Goal: Find specific page/section: Find specific page/section

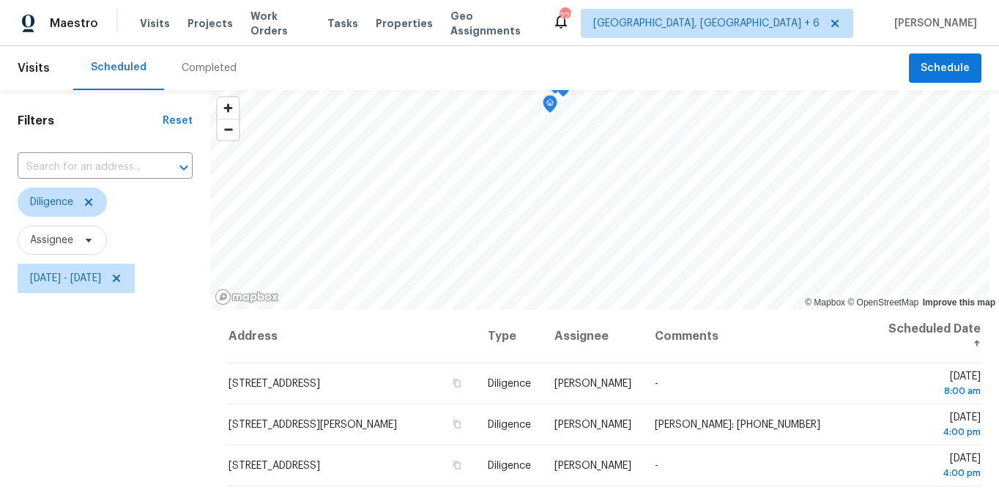
scroll to position [251, 0]
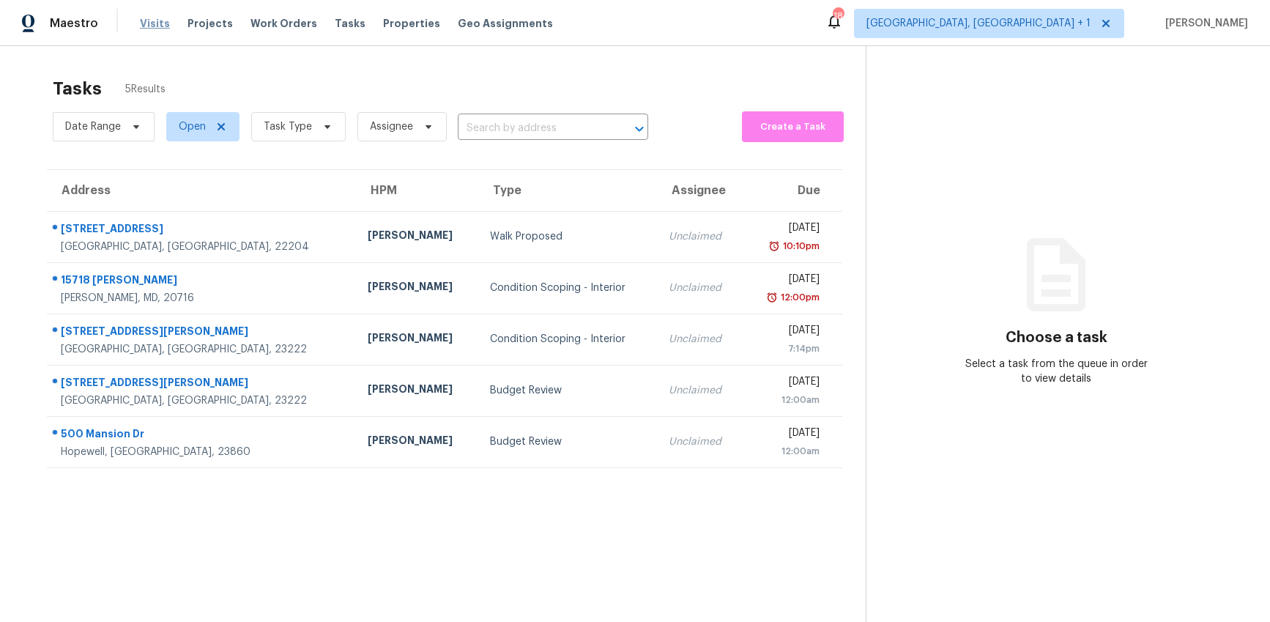
click at [147, 19] on span "Visits" at bounding box center [155, 23] width 30 height 15
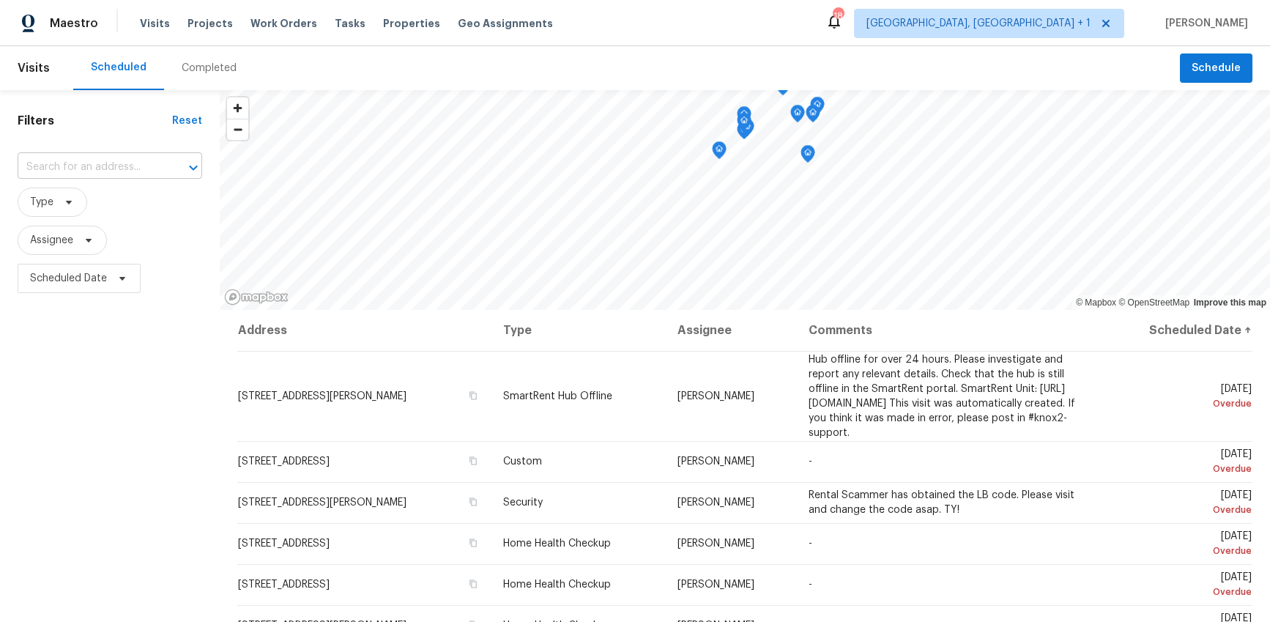
click at [95, 166] on input "text" at bounding box center [90, 167] width 144 height 23
type input "1281"
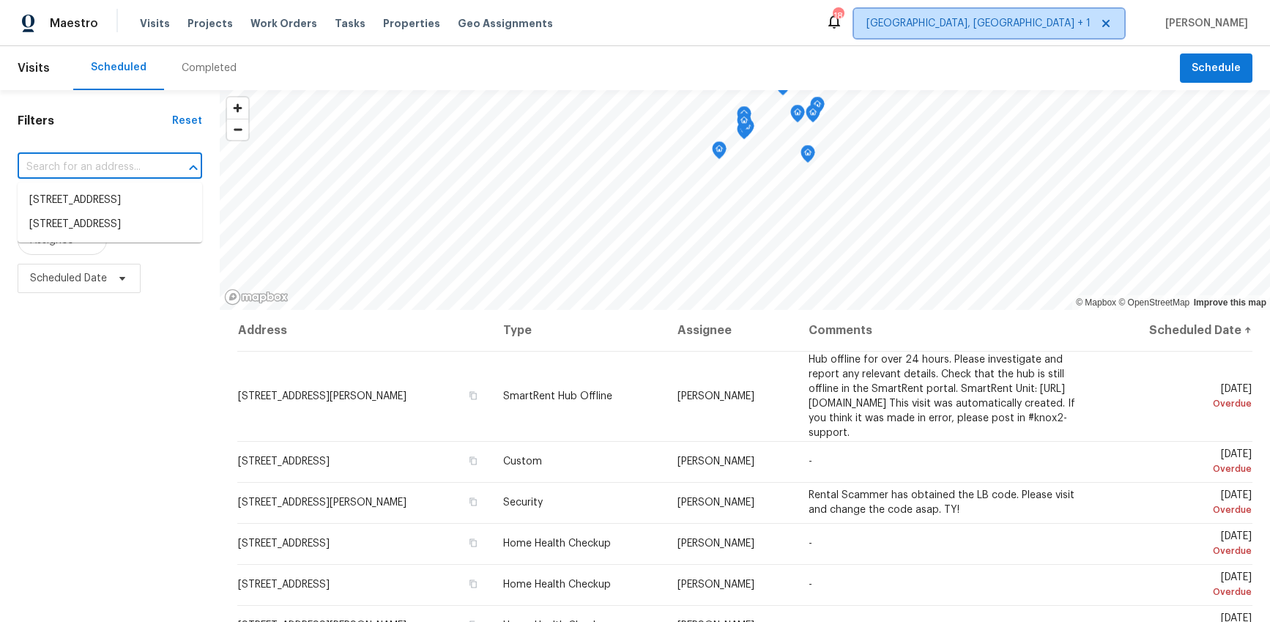
click at [1054, 21] on span "Richmond, VA + 1" at bounding box center [979, 23] width 224 height 15
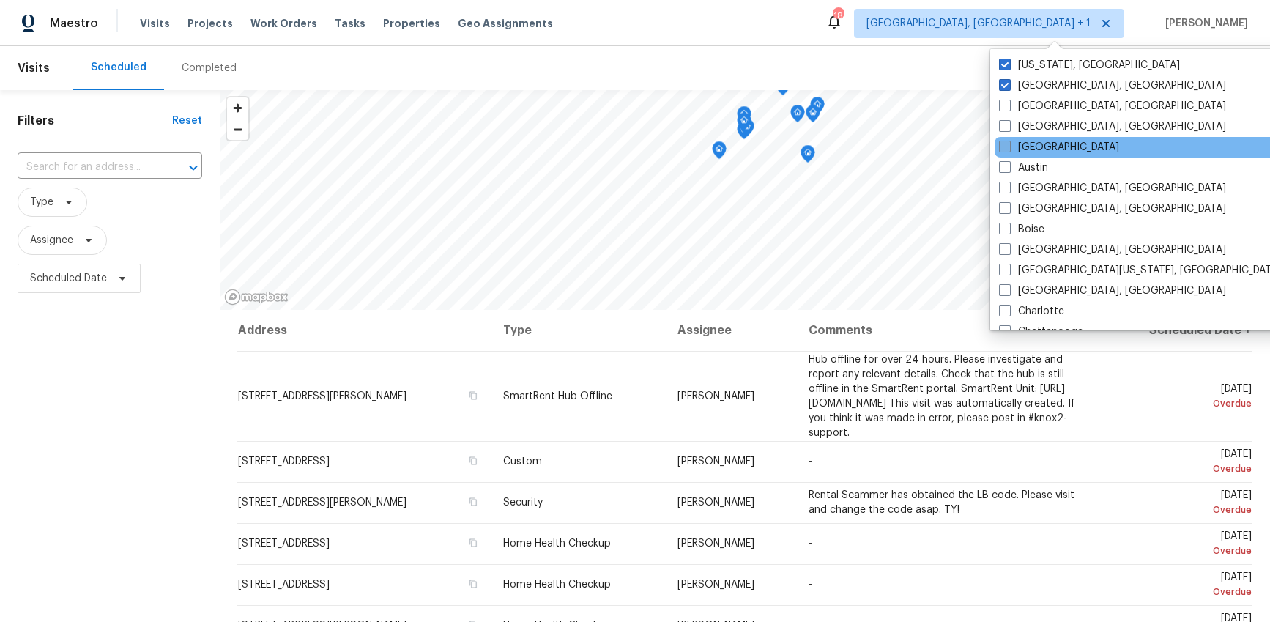
click at [1024, 145] on label "Atlanta" at bounding box center [1059, 147] width 120 height 15
click at [1009, 145] on input "Atlanta" at bounding box center [1004, 145] width 10 height 10
checkbox input "true"
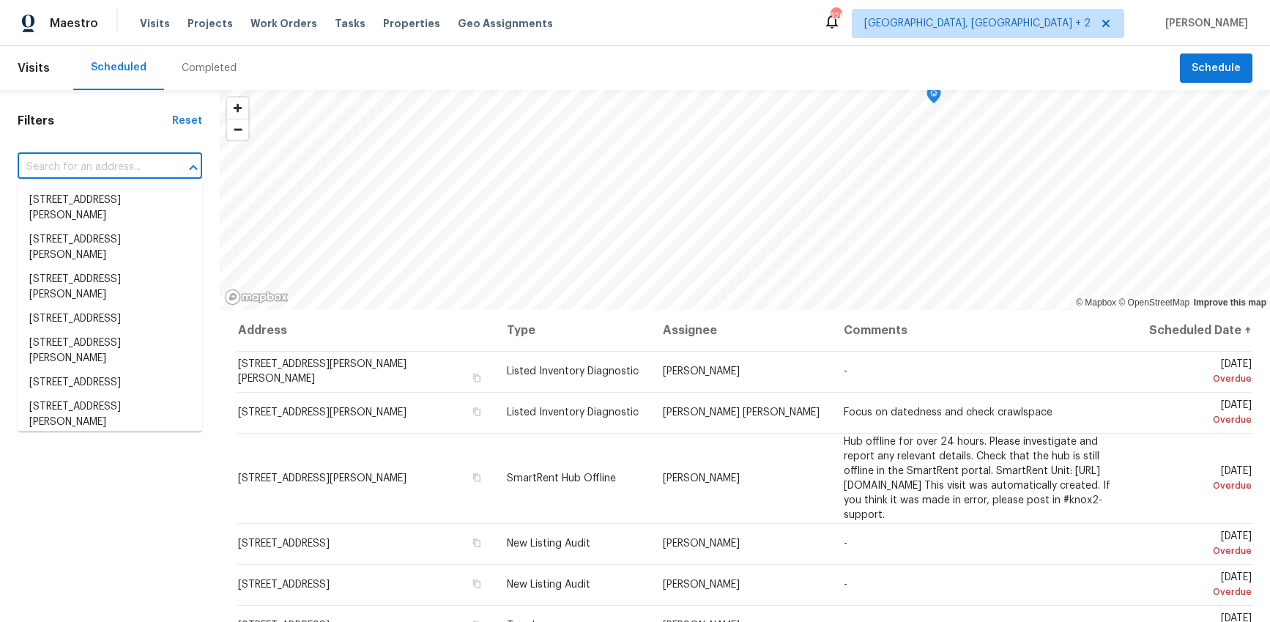
click at [70, 171] on input "text" at bounding box center [90, 167] width 144 height 23
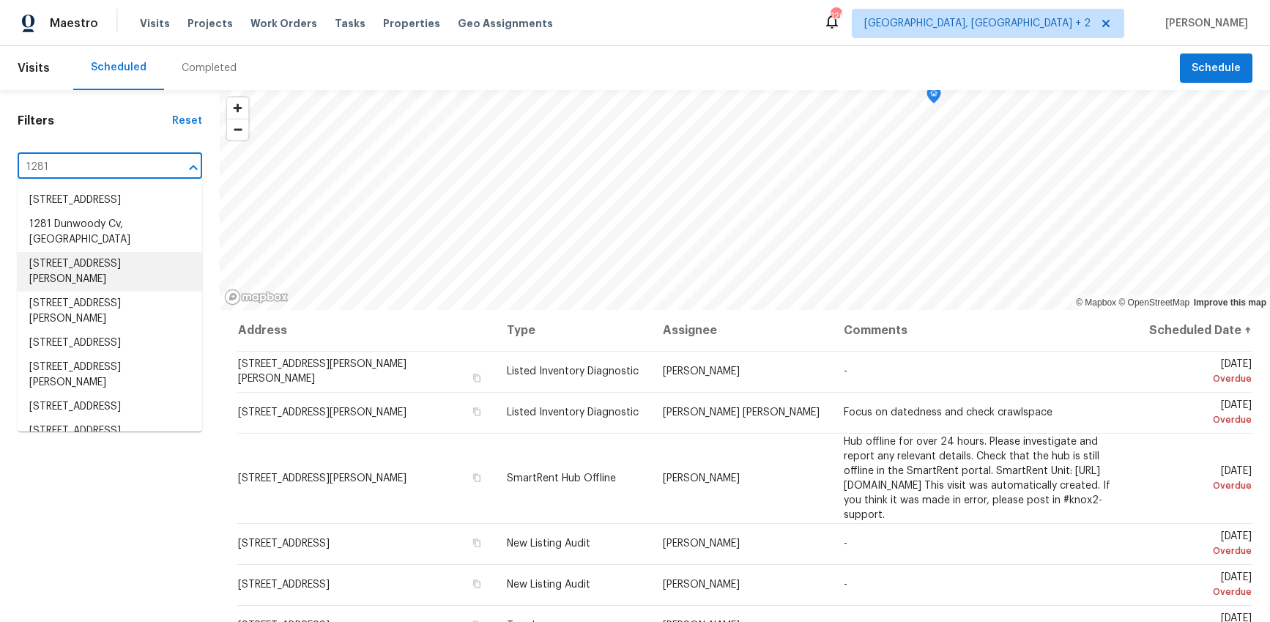
type input "1281"
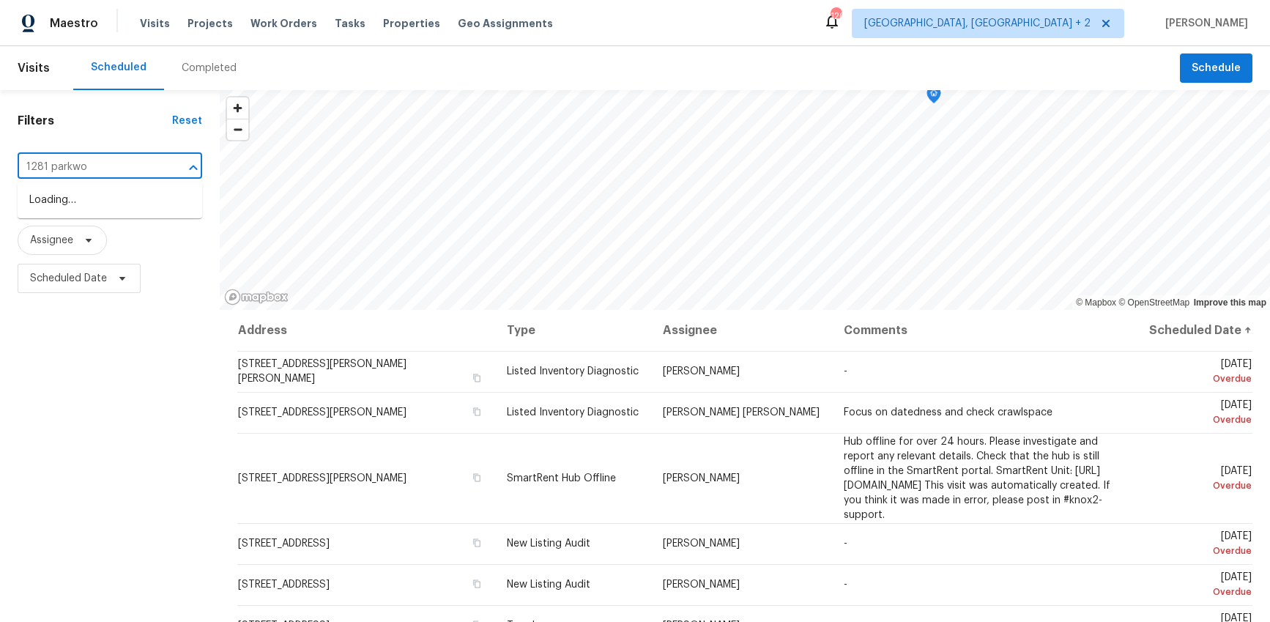
type input "1281 parkwoo"
click at [110, 204] on li "[STREET_ADDRESS]" at bounding box center [110, 200] width 185 height 24
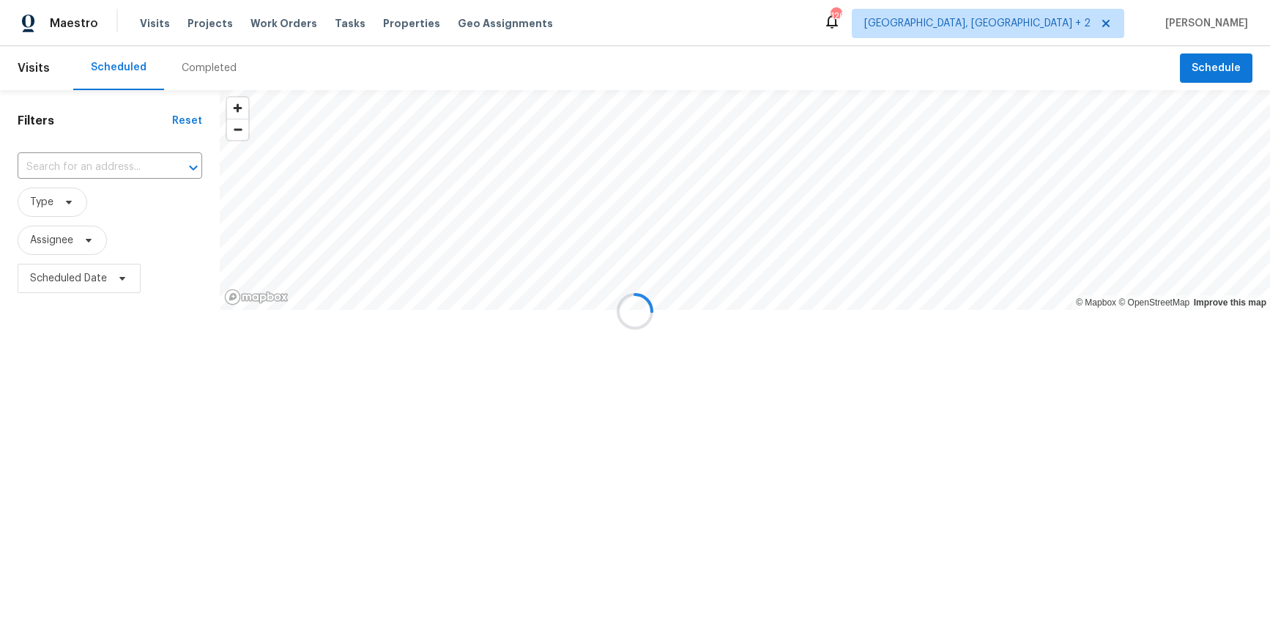
type input "[STREET_ADDRESS]"
